Goal: Task Accomplishment & Management: Manage account settings

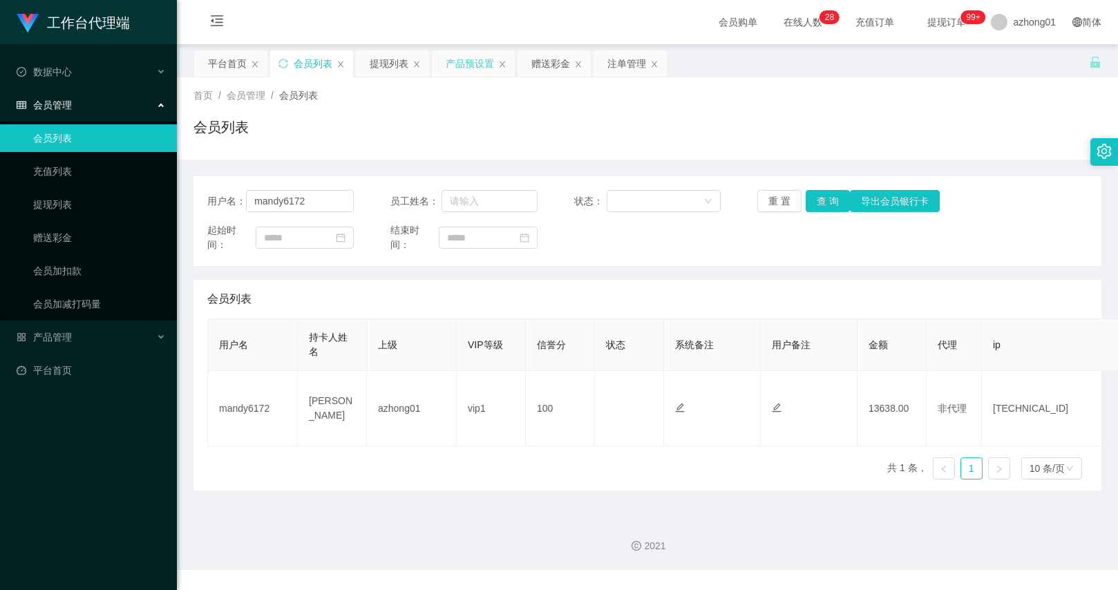
click at [476, 69] on div "产品预设置" at bounding box center [470, 63] width 48 height 26
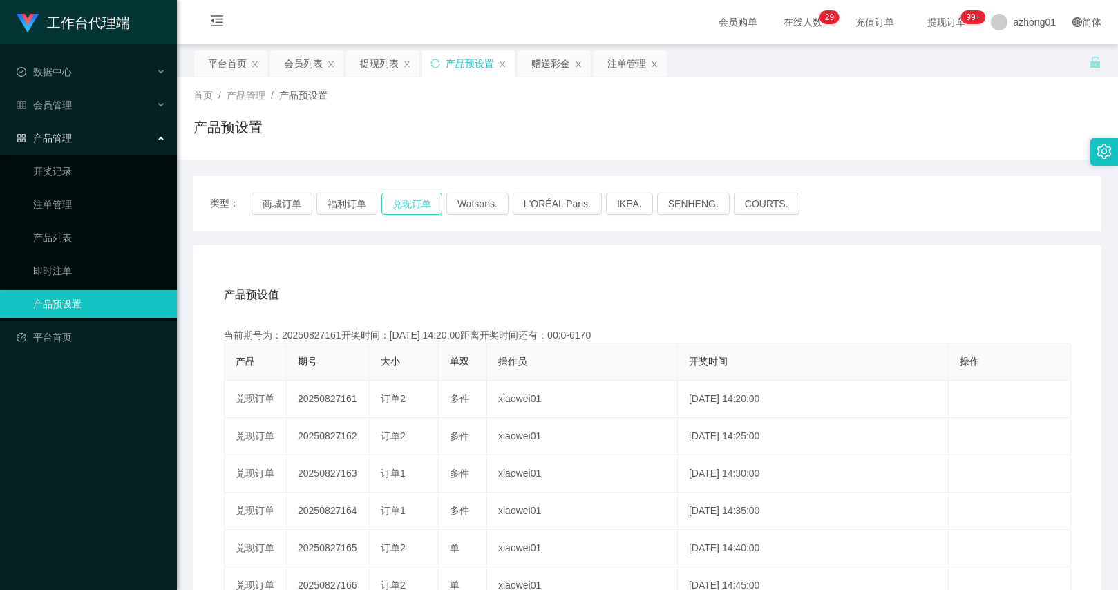
click at [390, 204] on button "兑现订单" at bounding box center [411, 204] width 61 height 22
click at [303, 61] on div "会员列表" at bounding box center [303, 63] width 39 height 26
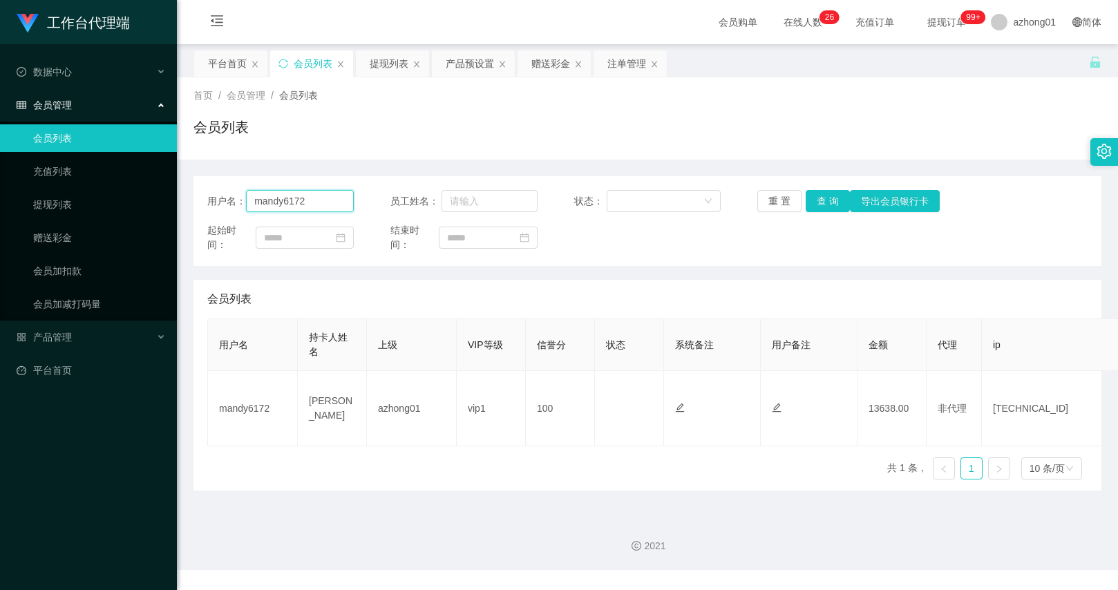
click at [341, 202] on input "mandy6172" at bounding box center [300, 201] width 108 height 22
paste input "christywong5140"
type input "christywong5140"
click at [633, 70] on div "注单管理" at bounding box center [626, 63] width 39 height 26
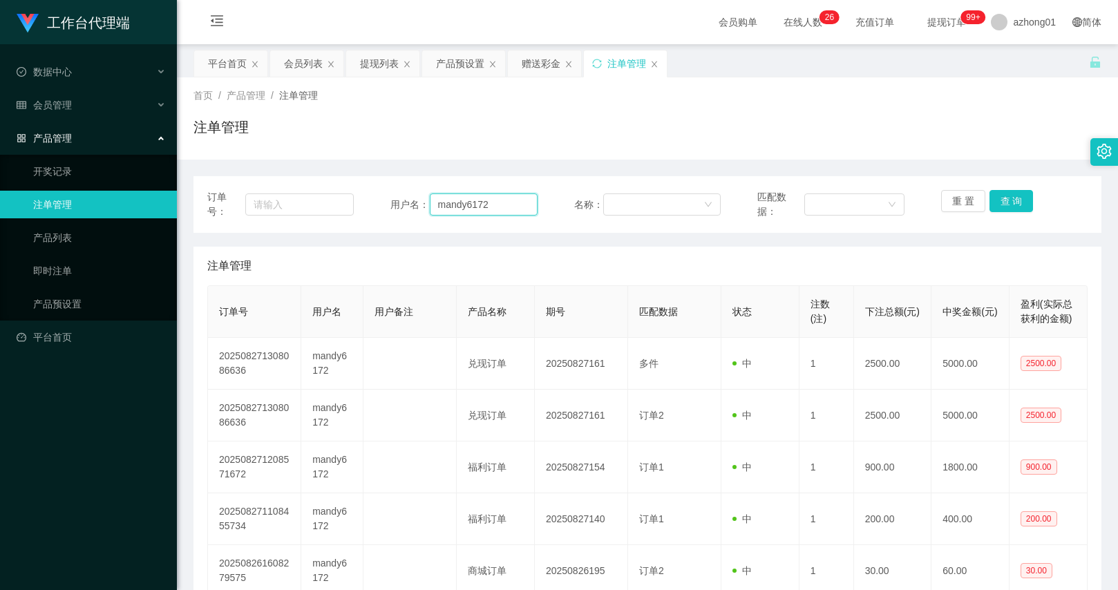
click at [464, 195] on input "mandy6172" at bounding box center [484, 204] width 108 height 22
paste input "christywong5140"
type input "christywong5140"
click at [995, 195] on button "查 询" at bounding box center [1011, 201] width 44 height 22
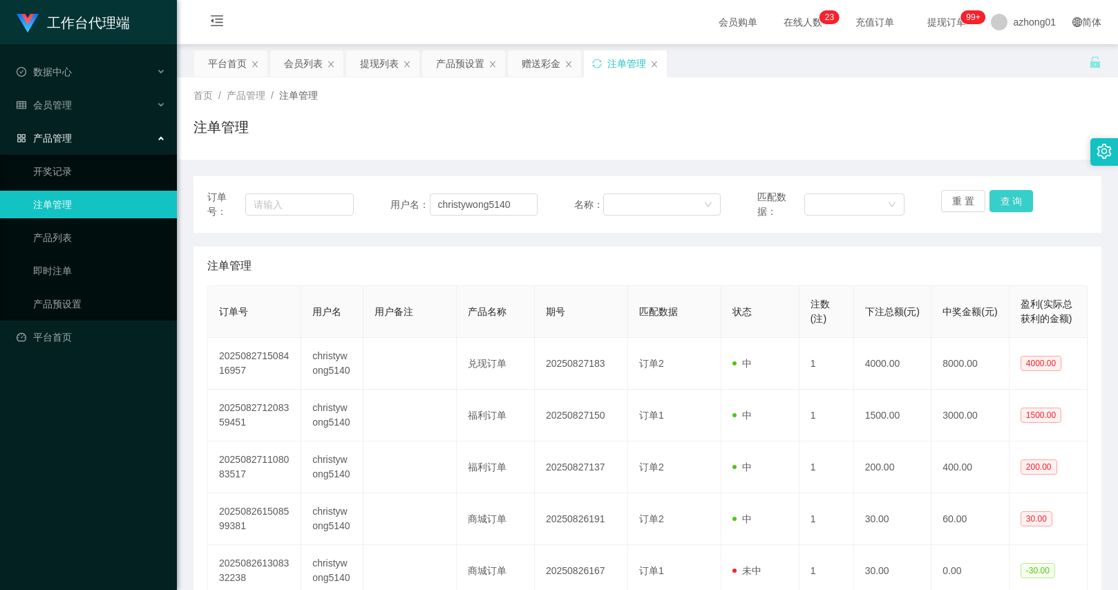
click at [1001, 202] on button "查 询" at bounding box center [1011, 201] width 44 height 22
click at [1001, 202] on div "重 置 查 询" at bounding box center [1014, 204] width 146 height 29
click at [1001, 202] on button "查 询" at bounding box center [1011, 201] width 44 height 22
click at [1001, 202] on div "重 置 查 询" at bounding box center [1014, 204] width 146 height 29
click at [1001, 202] on button "查 询" at bounding box center [1011, 201] width 44 height 22
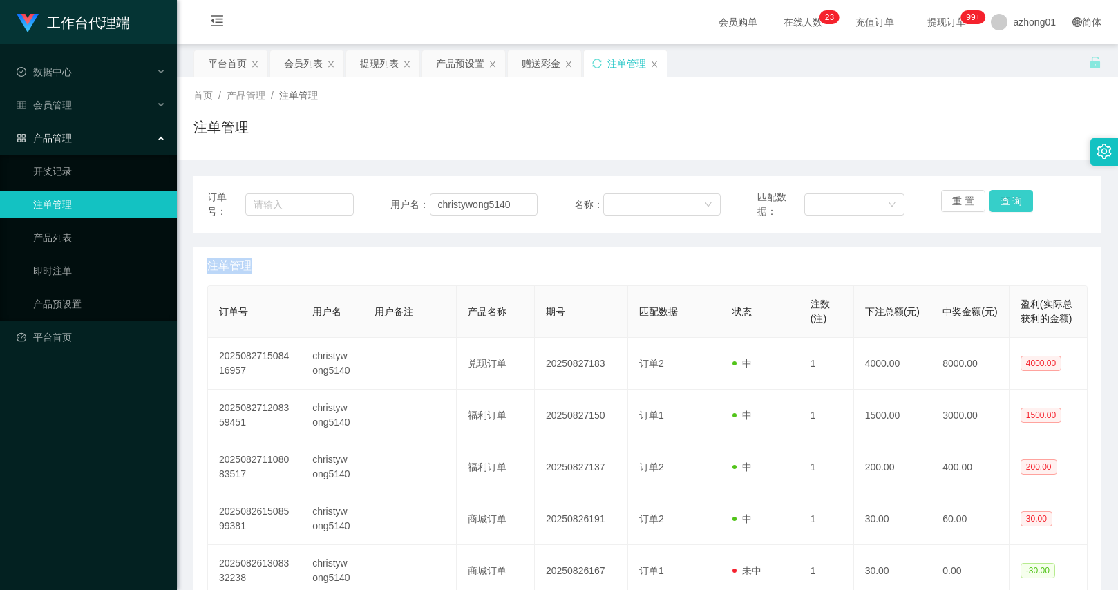
click at [1001, 202] on div "重 置 查 询" at bounding box center [1014, 204] width 146 height 29
click at [1001, 202] on button "查 询" at bounding box center [1011, 201] width 44 height 22
click at [1001, 202] on div "重 置 查 询" at bounding box center [1014, 204] width 146 height 29
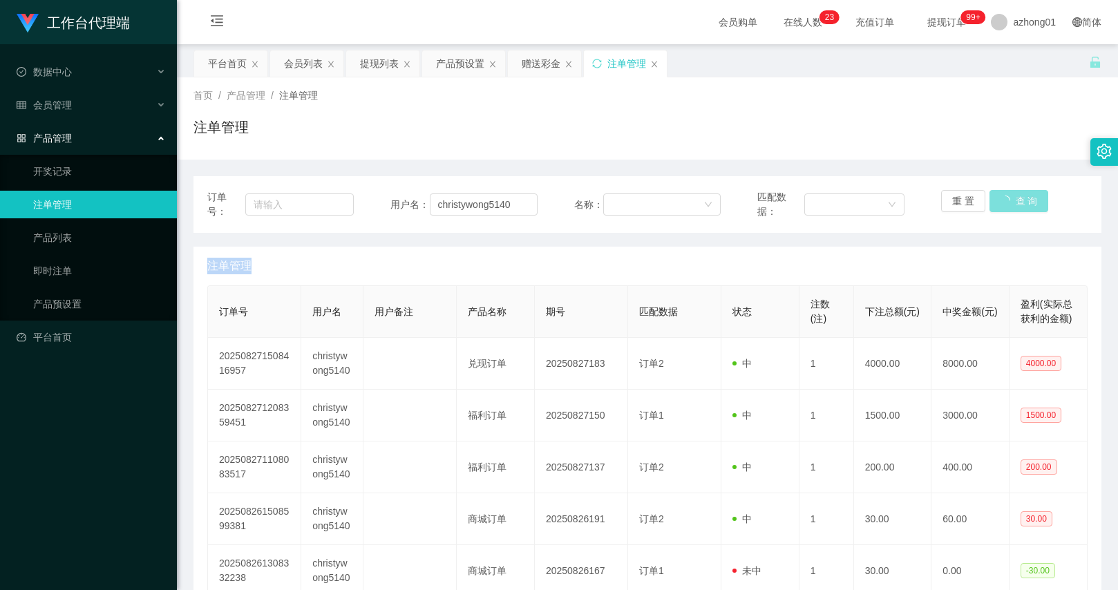
click at [1001, 202] on div "重 置 查 询" at bounding box center [1014, 204] width 146 height 29
click at [987, 242] on div "订单号： 用户名： christywong5140 名称： 匹配数据： 重 置 查 询 注单管理 订单号 用户名 用户备注 产品名称 期号 匹配数据 状态 注…" at bounding box center [647, 408] width 908 height 465
click at [1001, 205] on button "查 询" at bounding box center [1011, 201] width 44 height 22
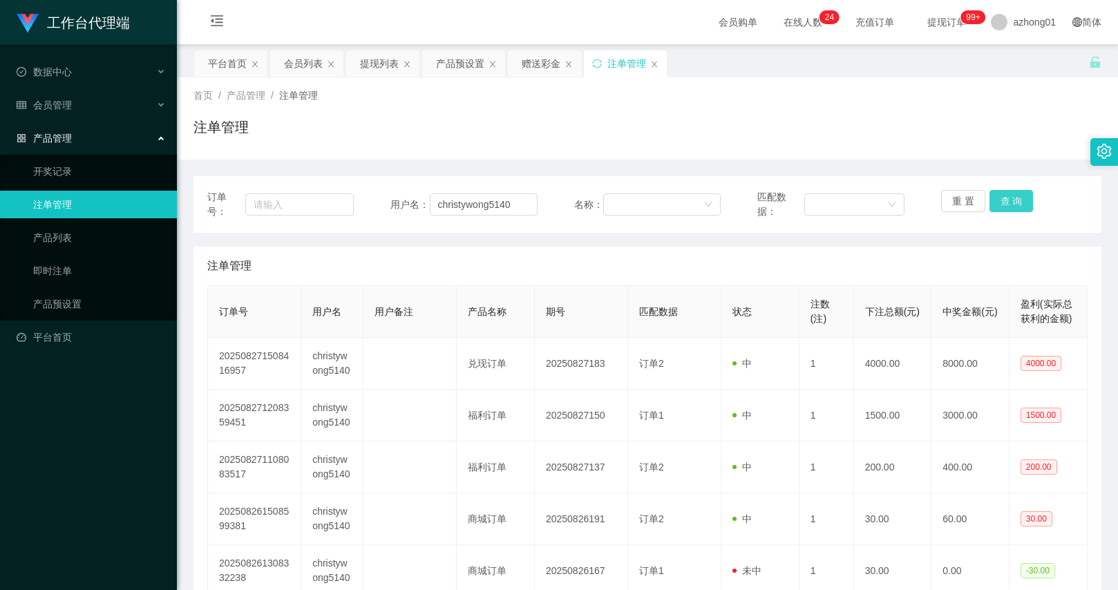
click at [1020, 207] on button "查 询" at bounding box center [1011, 201] width 44 height 22
click at [1020, 207] on div "重 置 查 询" at bounding box center [1014, 204] width 146 height 29
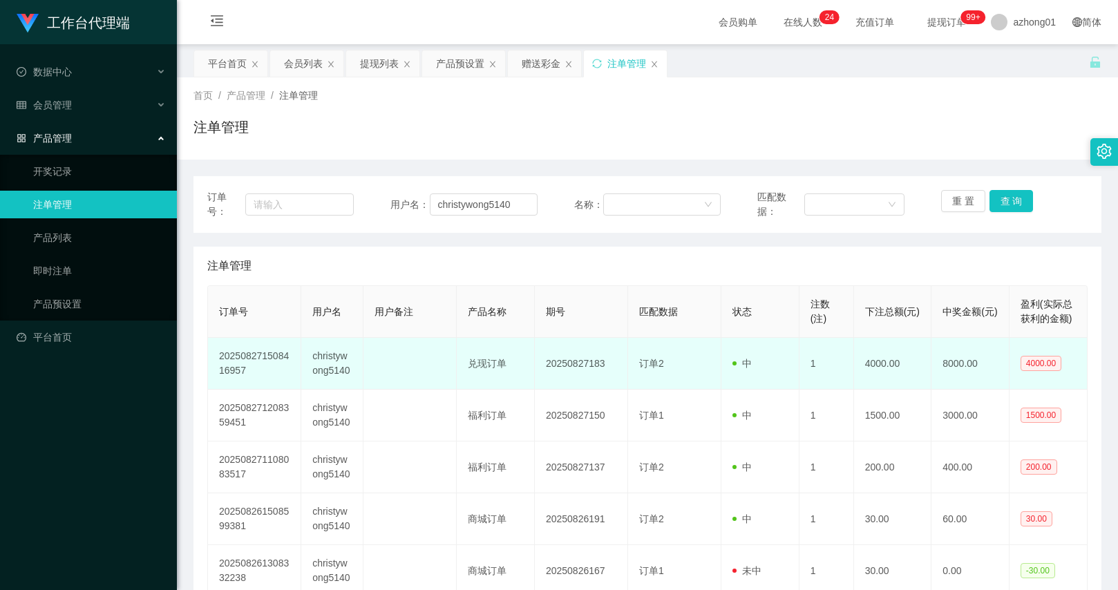
click at [448, 363] on td at bounding box center [409, 364] width 93 height 52
drag, startPoint x: 582, startPoint y: 363, endPoint x: 697, endPoint y: 360, distance: 115.4
click at [696, 360] on tr "202508271508416957 christywong5140 兑现订单 20250827183 订单2 中 1 4000.00 8000.00 400…" at bounding box center [647, 364] width 879 height 52
drag, startPoint x: 698, startPoint y: 360, endPoint x: 711, endPoint y: 352, distance: 15.2
click at [698, 360] on td "订单2" at bounding box center [674, 364] width 93 height 52
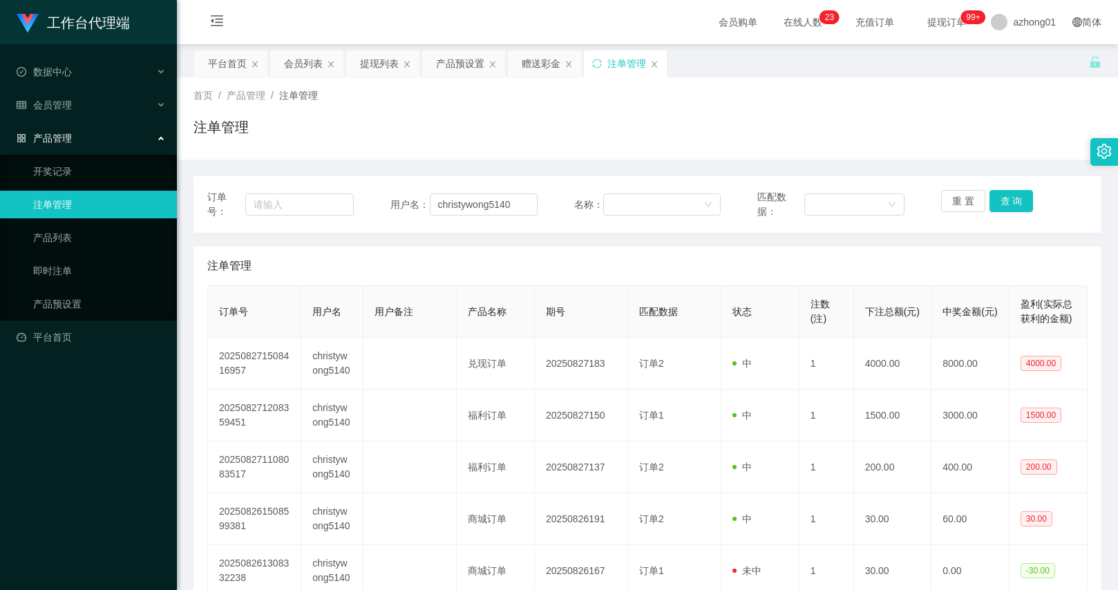
click at [886, 290] on th "下注总额(元)" at bounding box center [893, 312] width 78 height 52
click at [1004, 198] on button "查 询" at bounding box center [1011, 201] width 44 height 22
click at [1004, 198] on div "重 置 查 询" at bounding box center [1014, 204] width 146 height 29
click at [1004, 198] on button "查 询" at bounding box center [1011, 201] width 44 height 22
click at [1004, 198] on div "重 置 查 询" at bounding box center [1014, 204] width 146 height 29
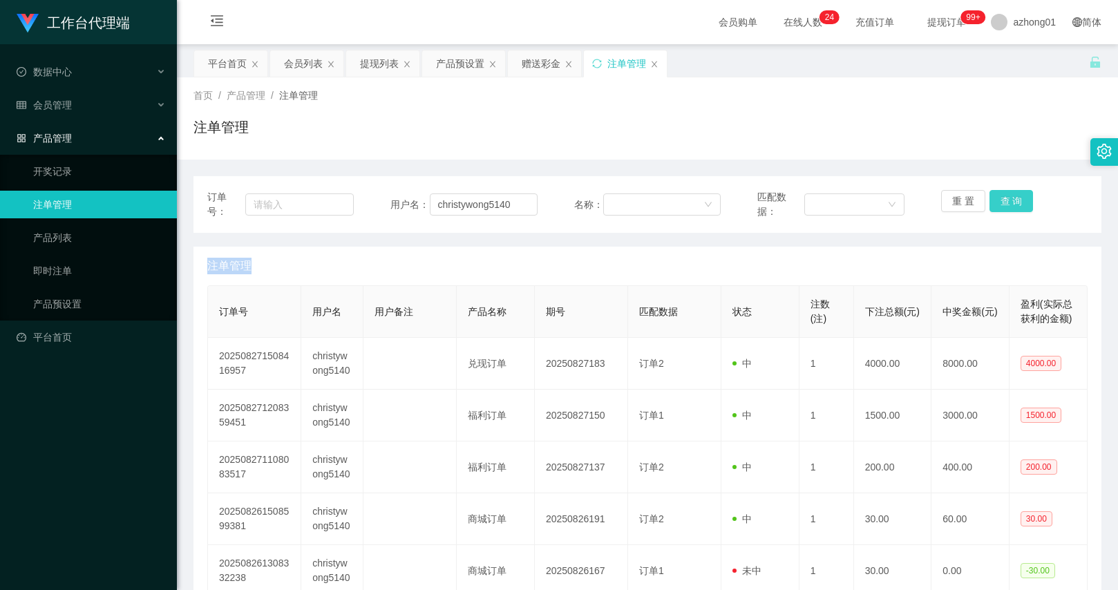
click at [1004, 198] on button "查 询" at bounding box center [1011, 201] width 44 height 22
click at [1004, 198] on div "重 置 查 询" at bounding box center [1014, 204] width 146 height 29
click at [1004, 198] on button "查 询" at bounding box center [1011, 201] width 44 height 22
click at [1004, 198] on div "重 置 查 询" at bounding box center [1014, 204] width 146 height 29
click at [1004, 198] on button "查 询" at bounding box center [1011, 201] width 44 height 22
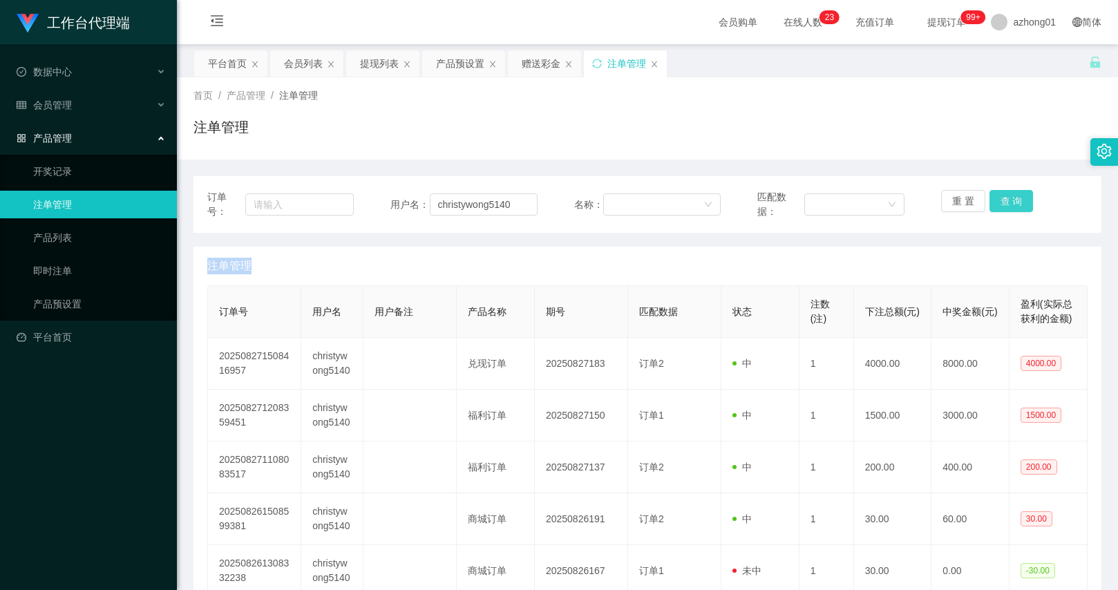
click at [1009, 200] on button "查 询" at bounding box center [1011, 201] width 44 height 22
click at [1009, 200] on div "重 置 查 询" at bounding box center [1014, 204] width 146 height 29
click at [1009, 200] on button "查 询" at bounding box center [1011, 201] width 44 height 22
click at [1009, 200] on div "重 置 查 询" at bounding box center [1014, 204] width 146 height 29
click at [959, 196] on button "重 置" at bounding box center [963, 201] width 44 height 22
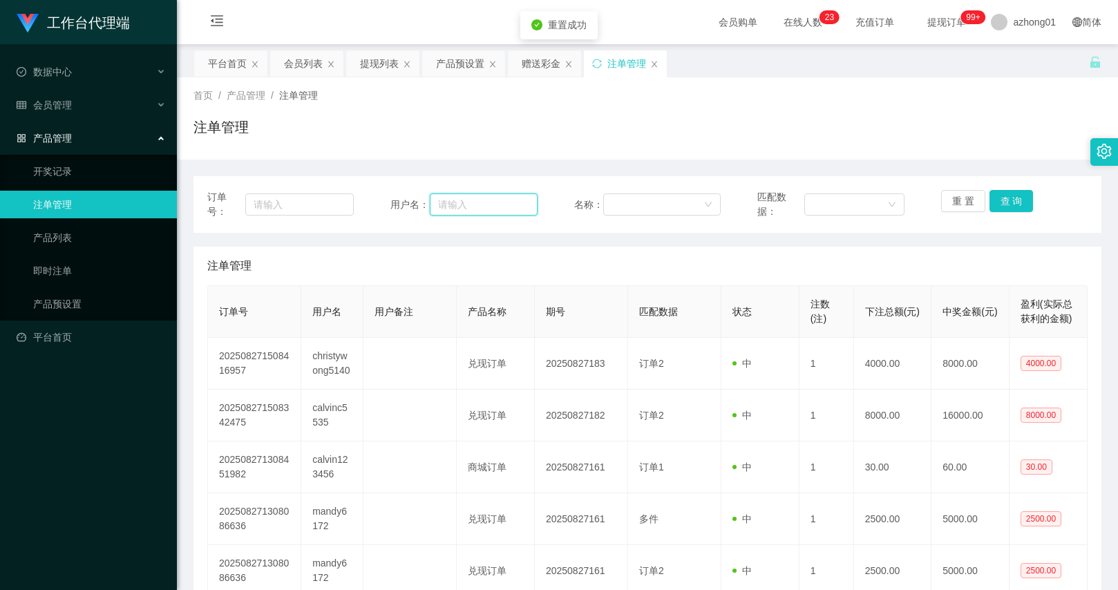
click at [504, 207] on input "text" at bounding box center [484, 204] width 108 height 22
click at [506, 211] on input "text" at bounding box center [484, 204] width 108 height 22
paste input "christywong5140"
type input "christywong5140"
click at [1015, 202] on button "查 询" at bounding box center [1011, 201] width 44 height 22
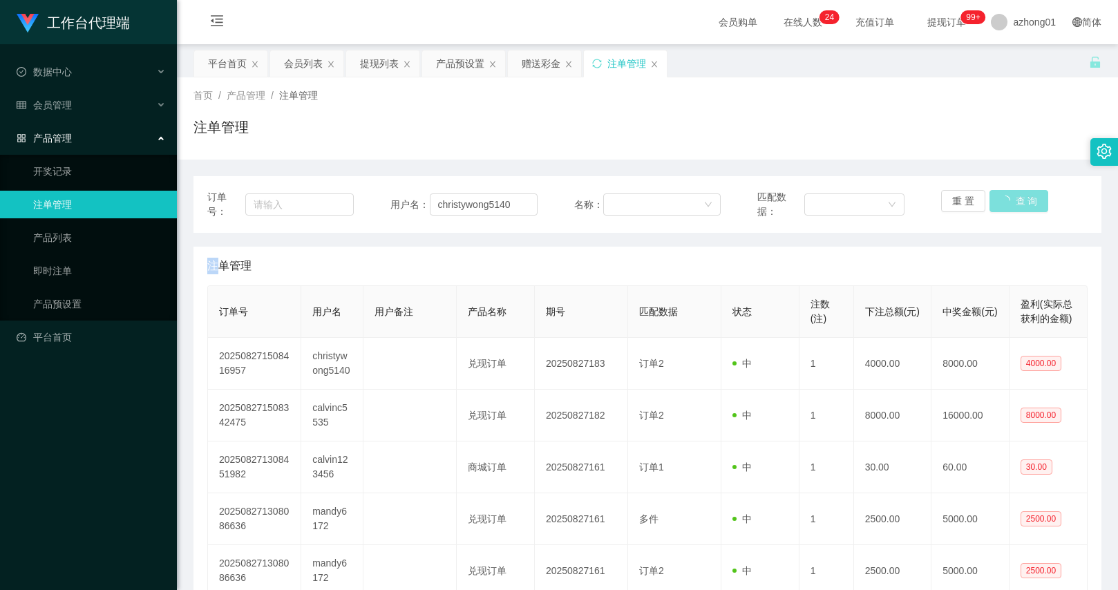
click at [1015, 202] on div "重 置 查 询" at bounding box center [1014, 204] width 146 height 29
click at [1015, 202] on button "查 询" at bounding box center [1018, 201] width 59 height 22
click at [1015, 202] on div "重 置 查 询" at bounding box center [1014, 204] width 146 height 29
click at [875, 306] on span "下注总额(元)" at bounding box center [892, 311] width 55 height 11
